Goal: Entertainment & Leisure: Consume media (video, audio)

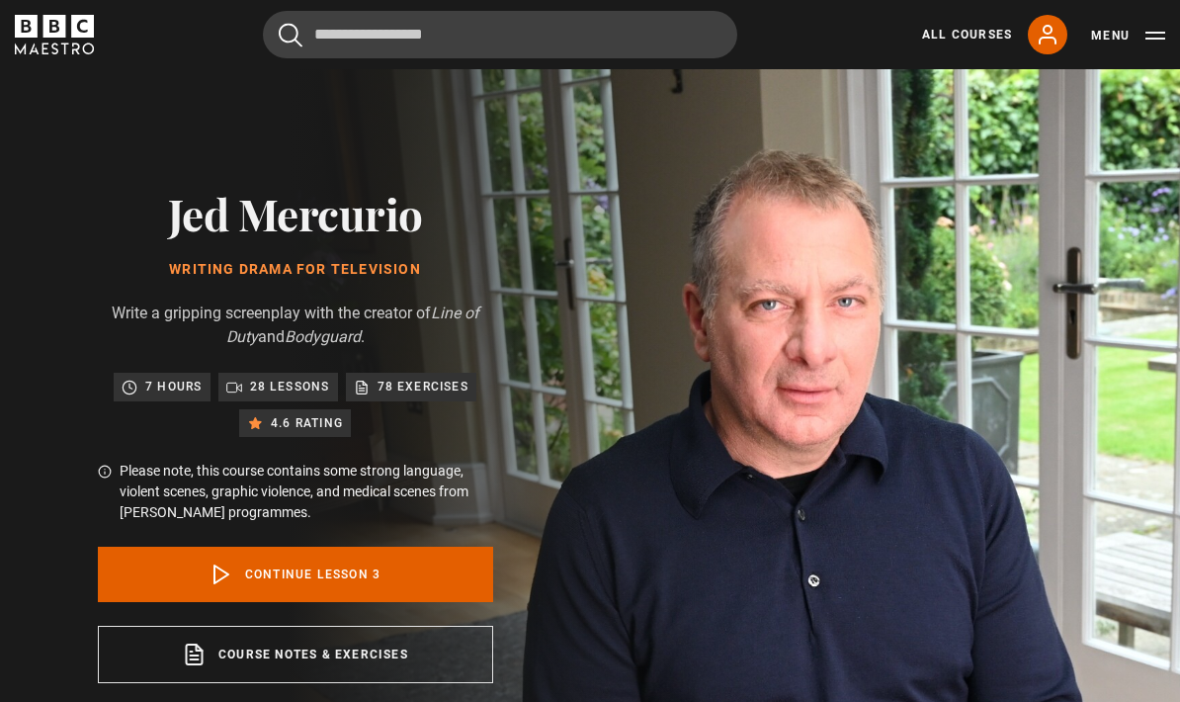
click at [159, 573] on link "Continue lesson 3" at bounding box center [295, 574] width 395 height 55
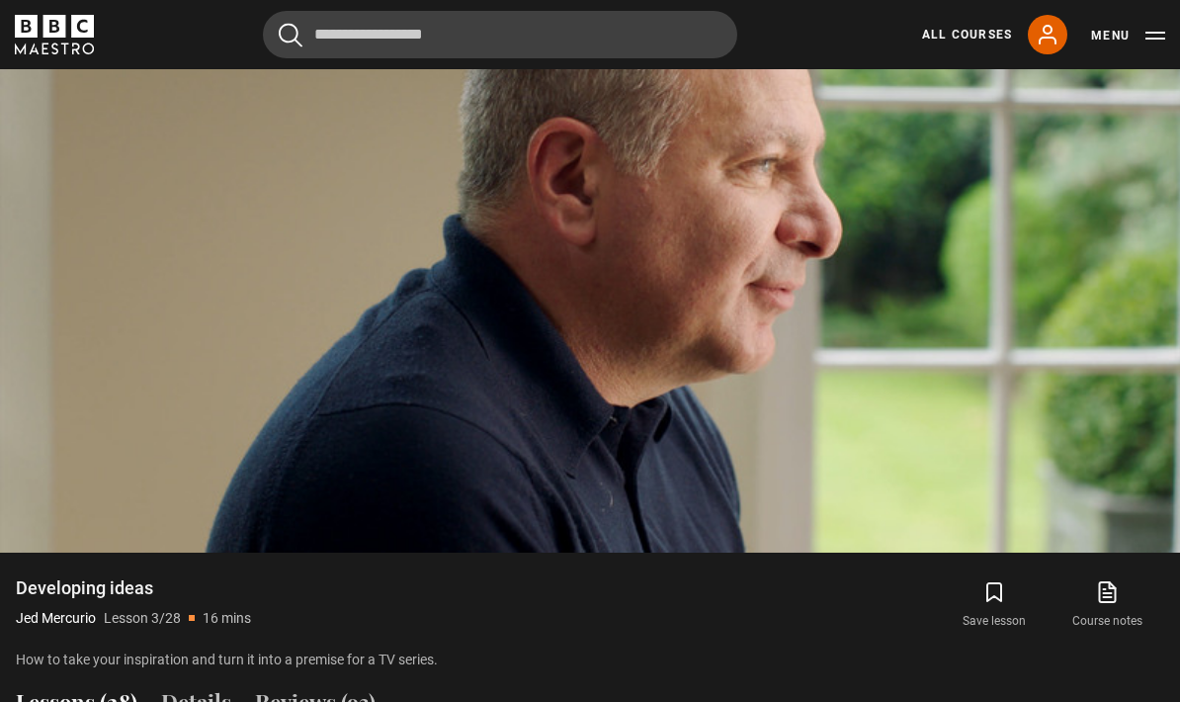
scroll to position [1072, 0]
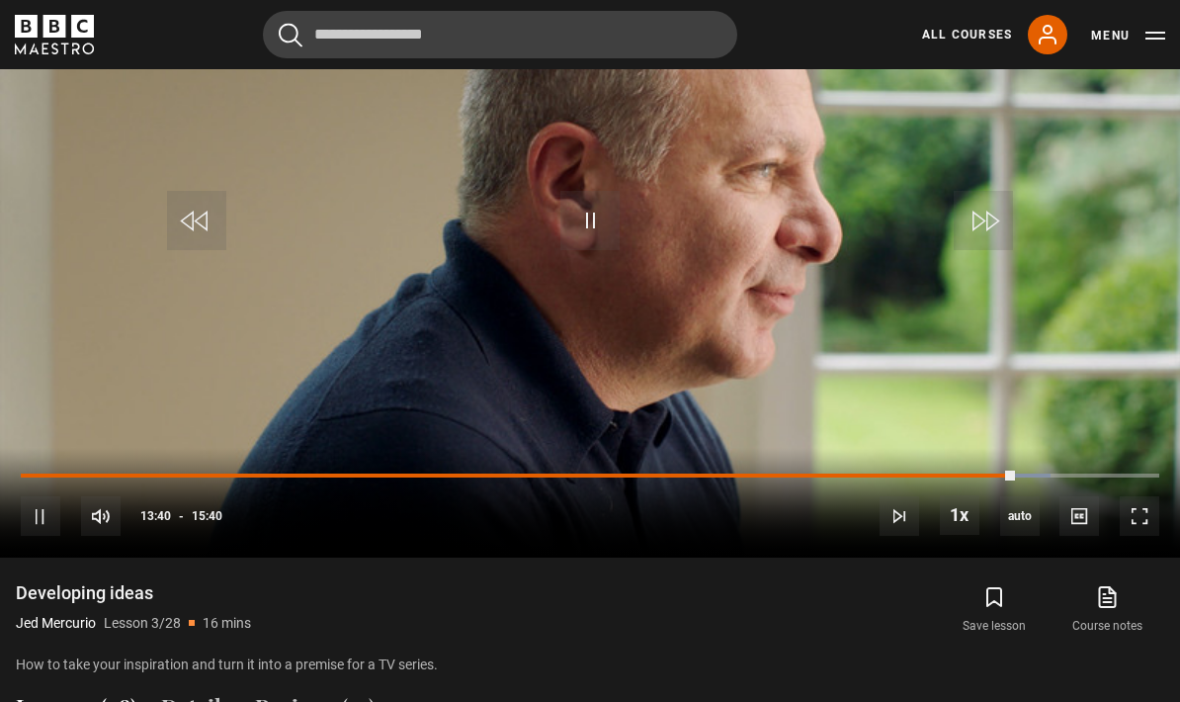
click at [1042, 349] on video-js "Video Player is loading. Play Lesson Developing ideas 10s Skip Back 10 seconds …" at bounding box center [590, 225] width 1180 height 664
click at [238, 340] on video-js "Video Player is loading. Play Lesson Developing ideas 10s Skip Back 10 seconds …" at bounding box center [590, 225] width 1180 height 664
click at [1000, 474] on div "Progress Bar" at bounding box center [520, 476] width 998 height 4
click at [1008, 474] on div "Progress Bar" at bounding box center [1041, 476] width 79 height 4
click at [1141, 521] on span "Video Player" at bounding box center [1140, 516] width 40 height 40
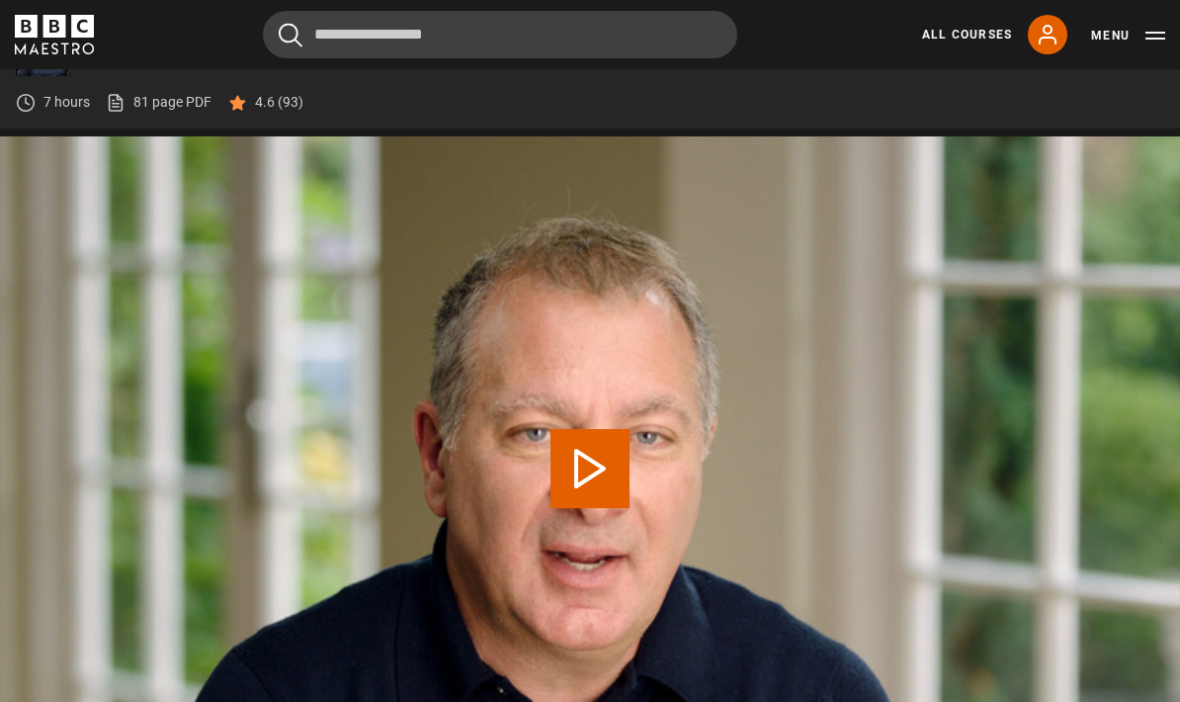
scroll to position [880, 0]
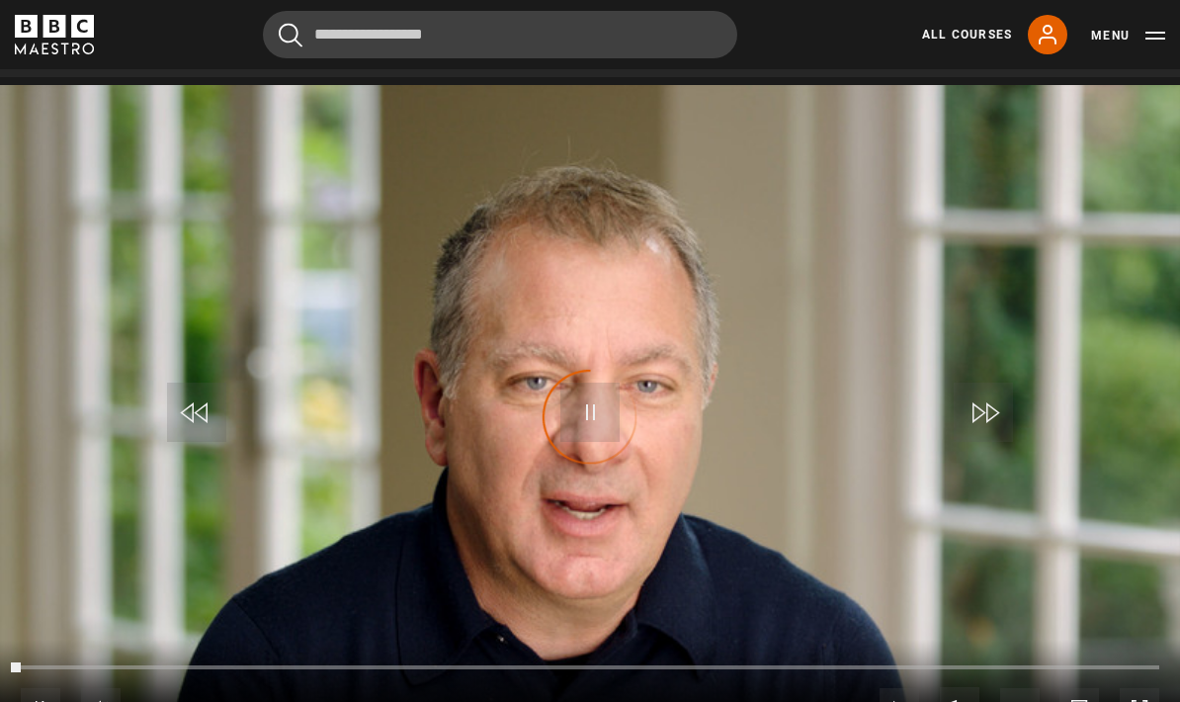
click at [1145, 701] on span "Video Player" at bounding box center [1140, 708] width 40 height 40
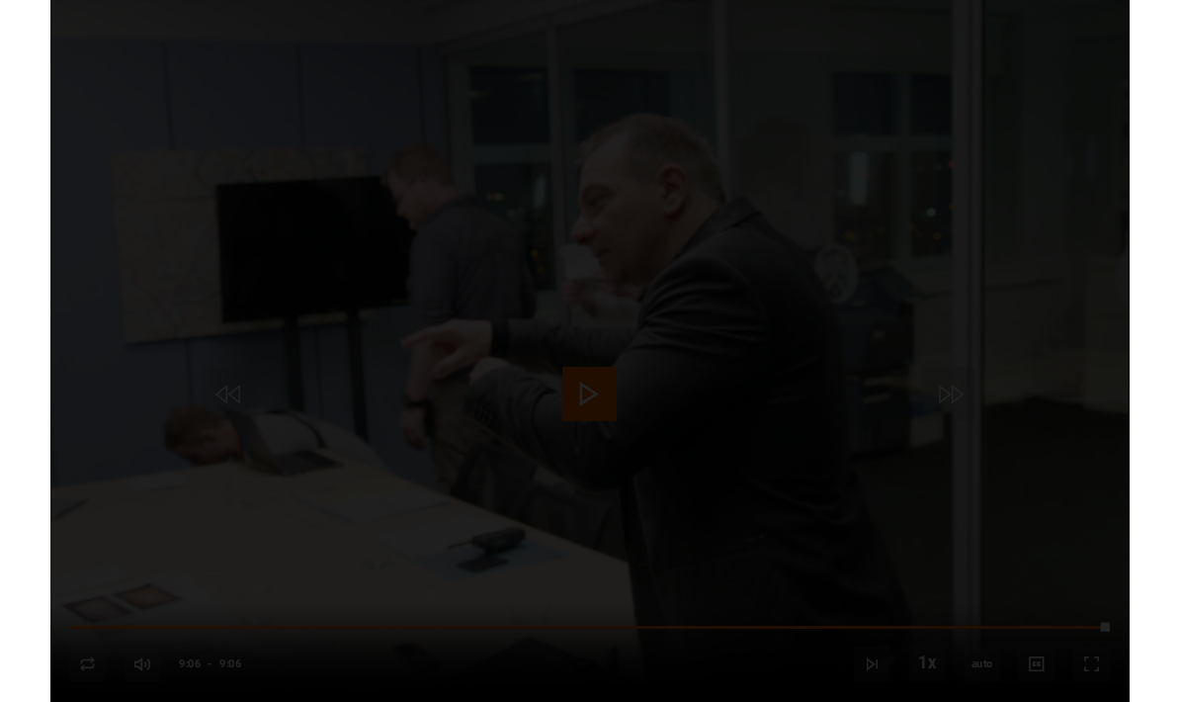
scroll to position [889, 0]
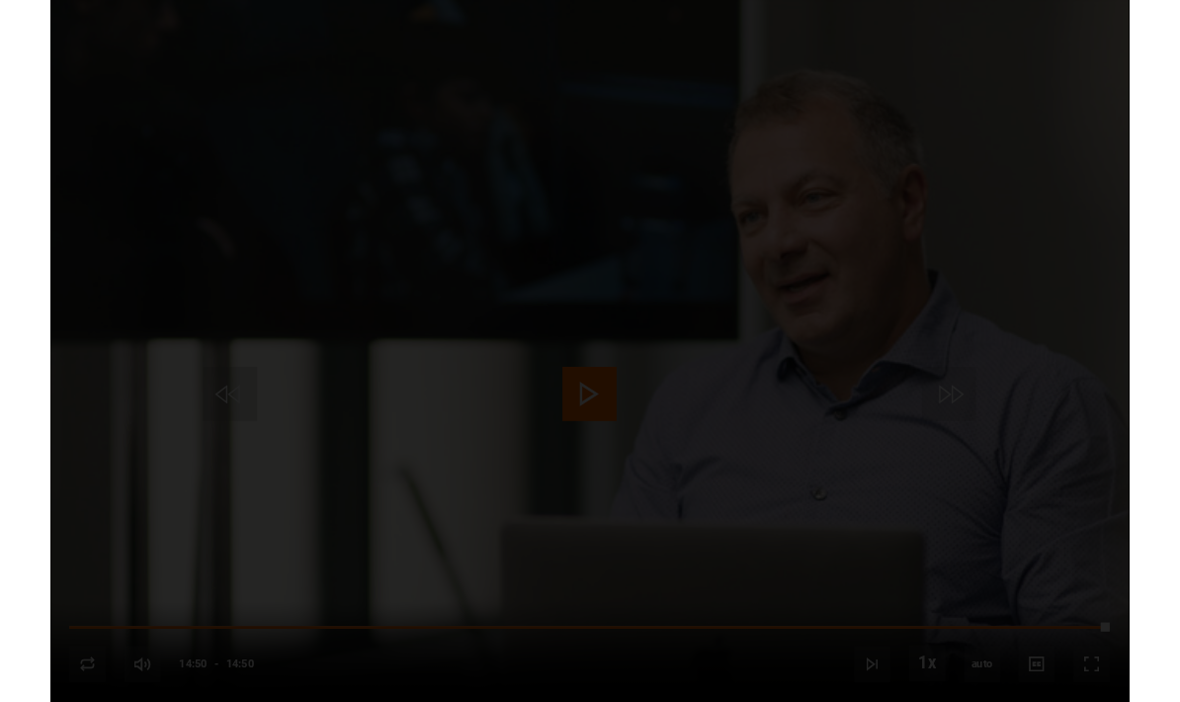
scroll to position [930, 0]
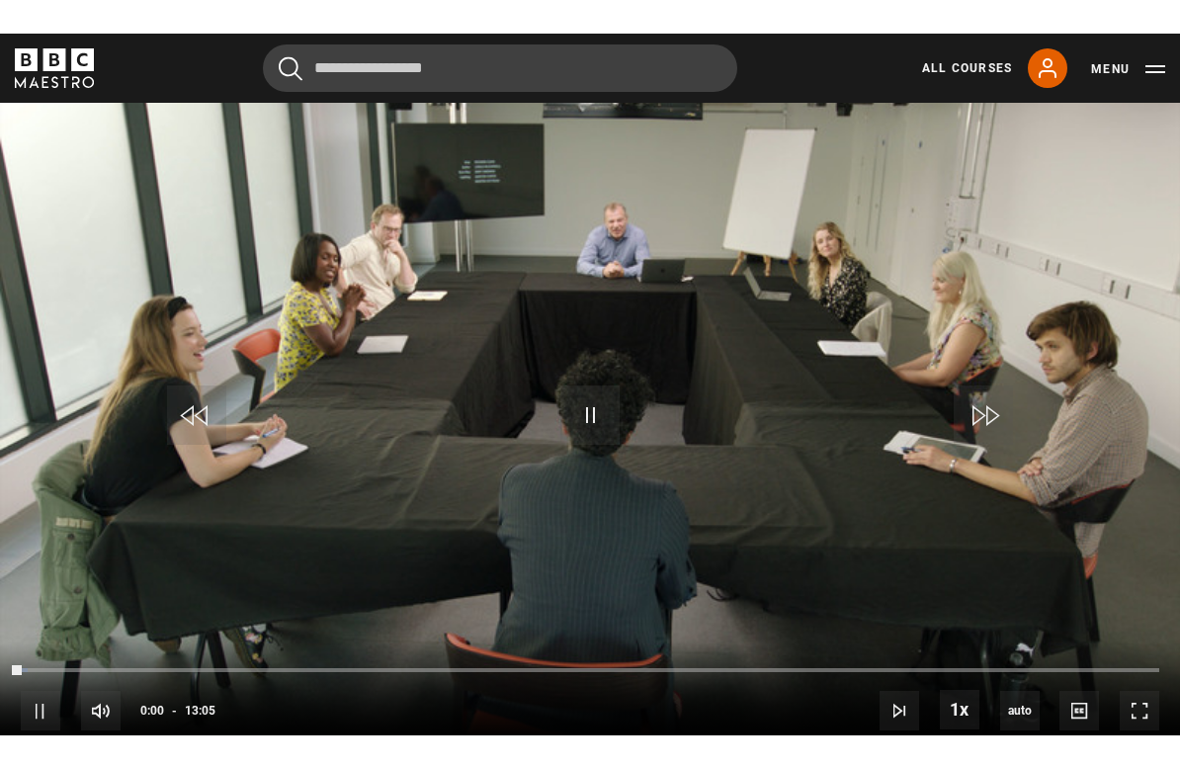
scroll to position [24, 0]
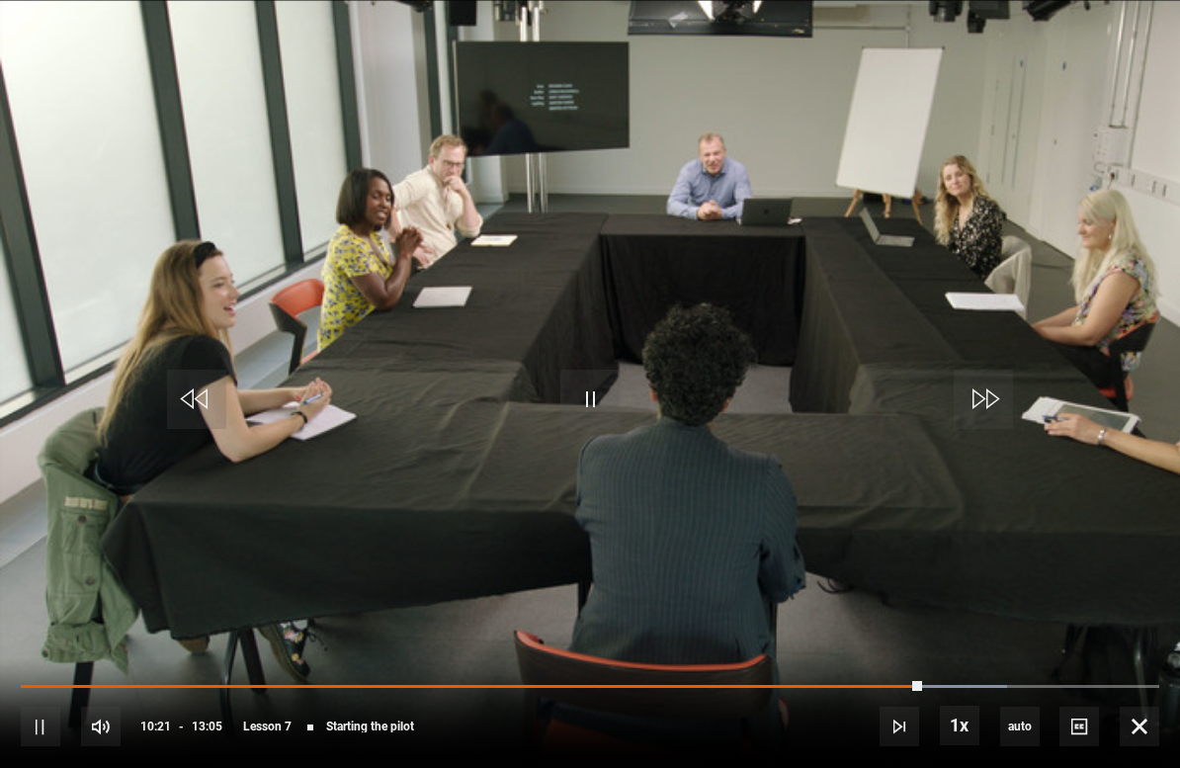
click at [766, 500] on video-js "Video Player is loading. Play Lesson Starting the pilot 10s Skip Back 10 second…" at bounding box center [590, 384] width 1180 height 768
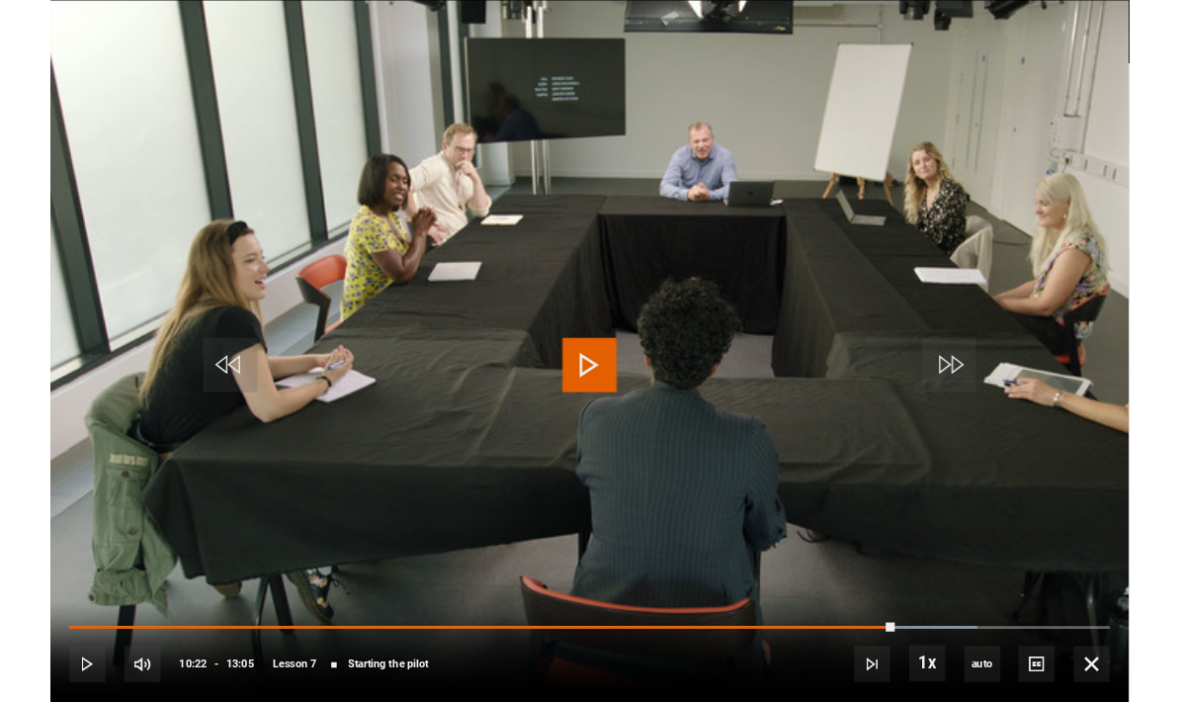
scroll to position [910, 0]
